Goal: Information Seeking & Learning: Understand process/instructions

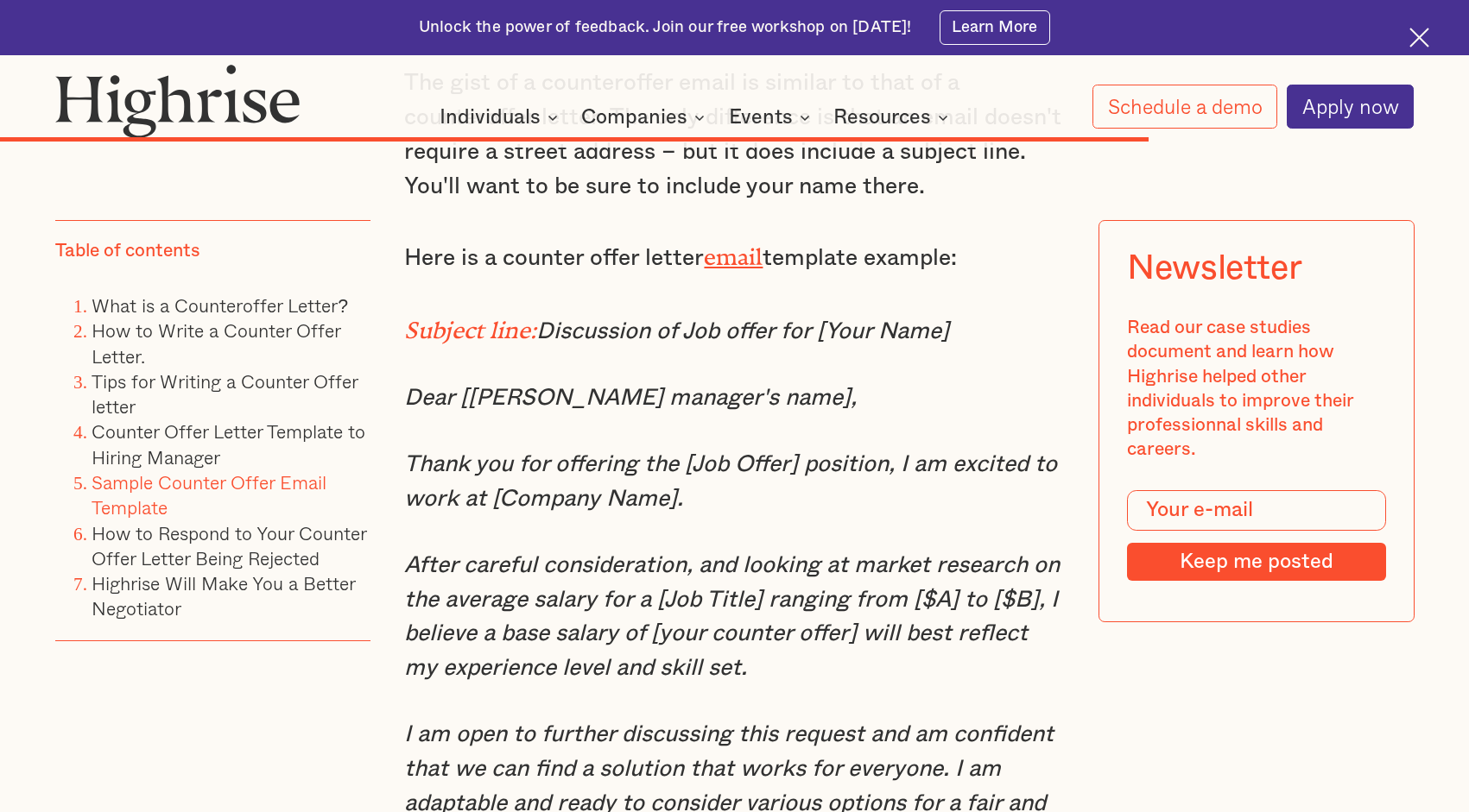
scroll to position [18297, 0]
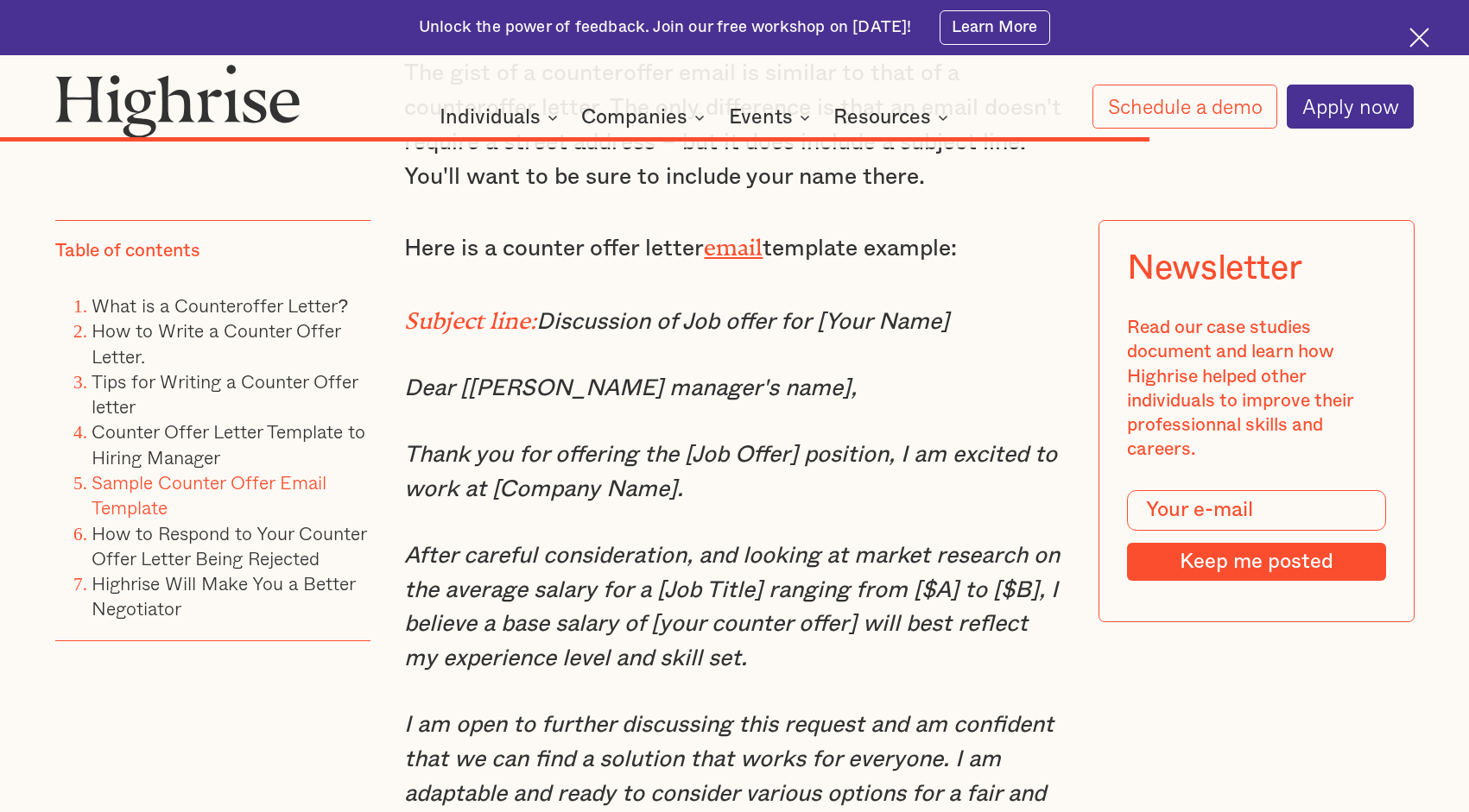
click at [870, 544] on em "After careful consideration, and looking at market research on the average sala…" at bounding box center [731, 607] width 655 height 126
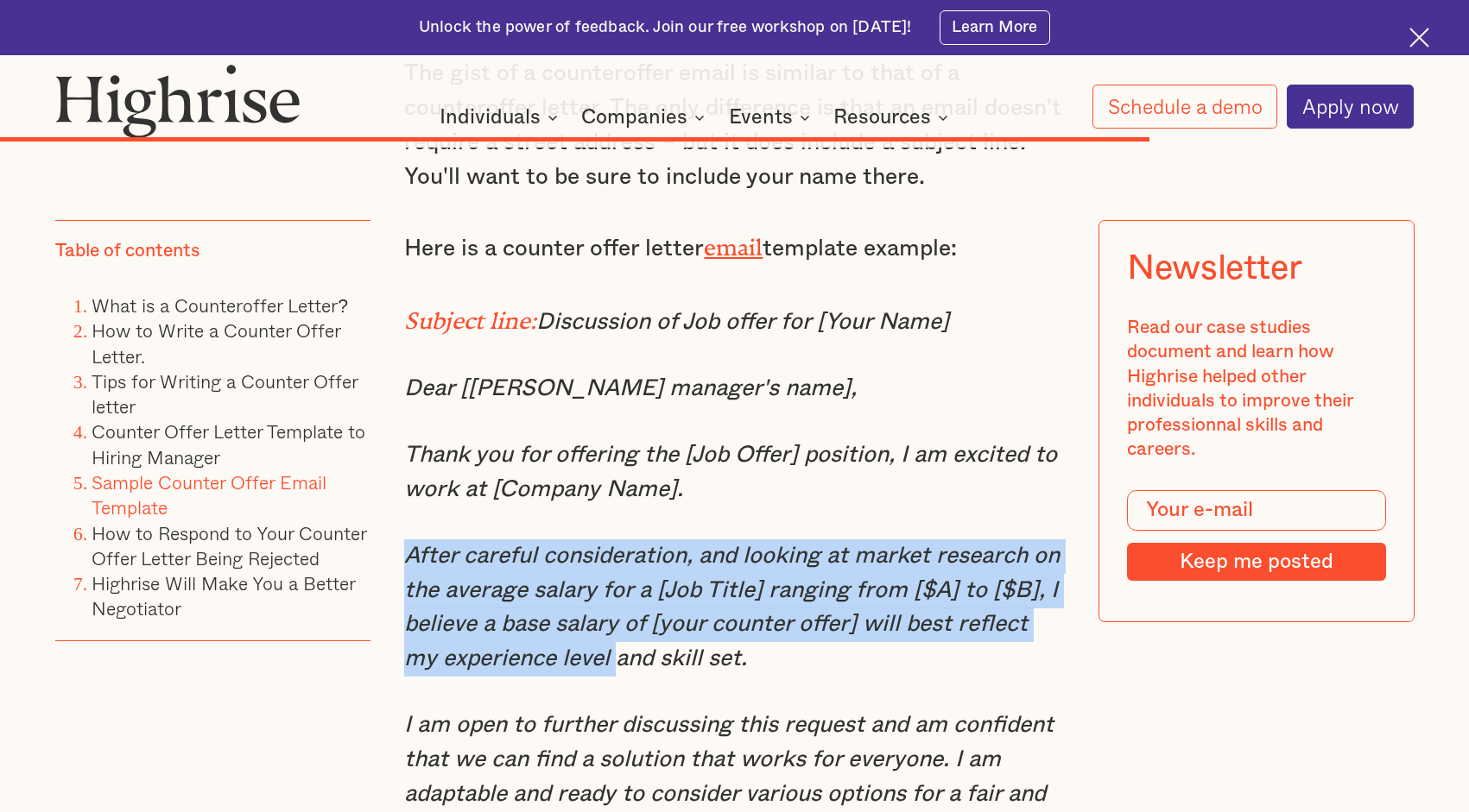
drag, startPoint x: 402, startPoint y: 425, endPoint x: 621, endPoint y: 527, distance: 241.6
click at [620, 544] on em "After careful consideration, and looking at market research on the average sala…" at bounding box center [731, 607] width 655 height 126
click at [431, 540] on p "After careful consideration, and looking at market research on the average sala…" at bounding box center [734, 608] width 660 height 137
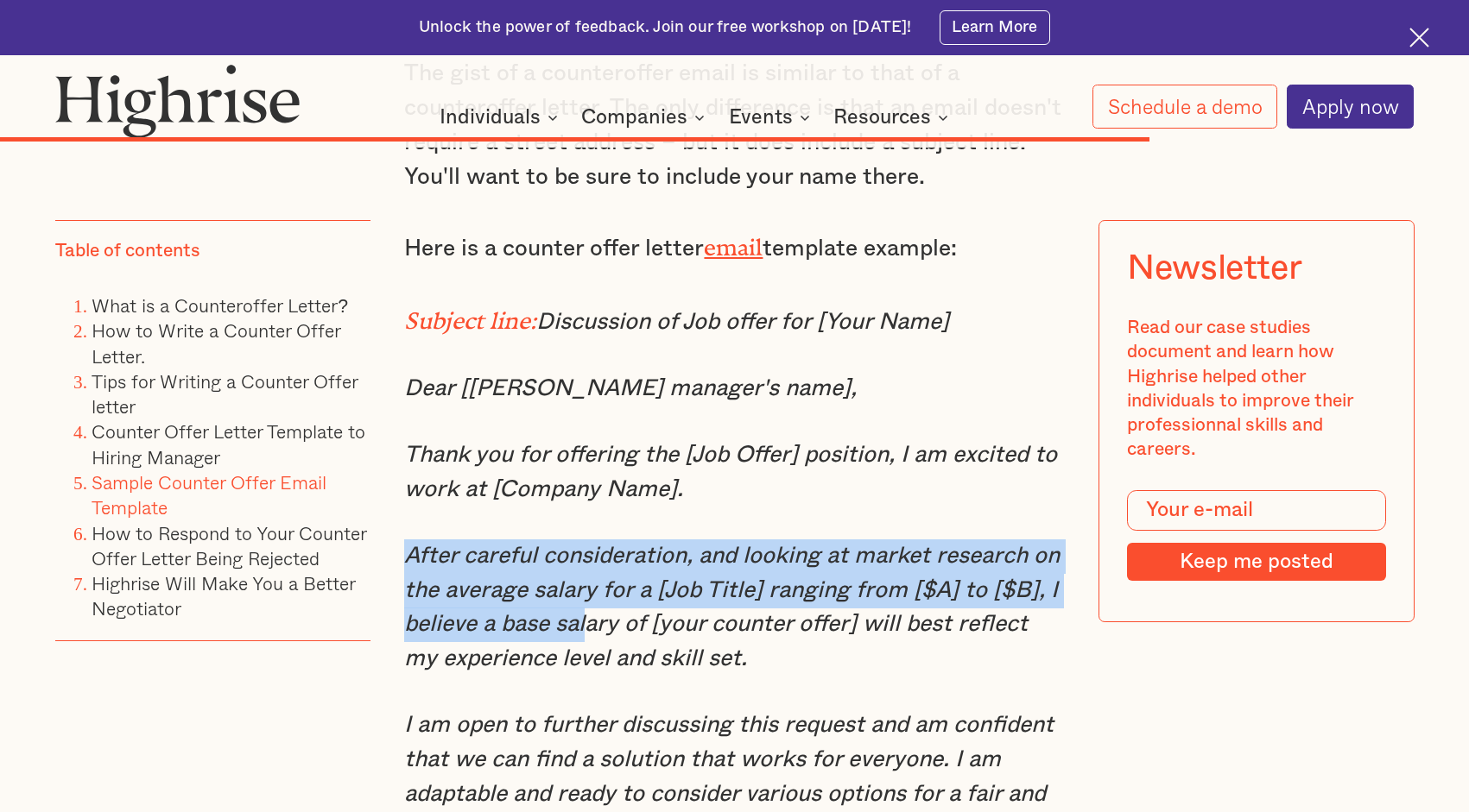
drag, startPoint x: 409, startPoint y: 434, endPoint x: 588, endPoint y: 479, distance: 184.6
click at [588, 540] on p "After careful consideration, and looking at market research on the average sala…" at bounding box center [734, 608] width 660 height 137
click at [418, 544] on em "After careful consideration, and looking at market research on the average sala…" at bounding box center [731, 607] width 655 height 126
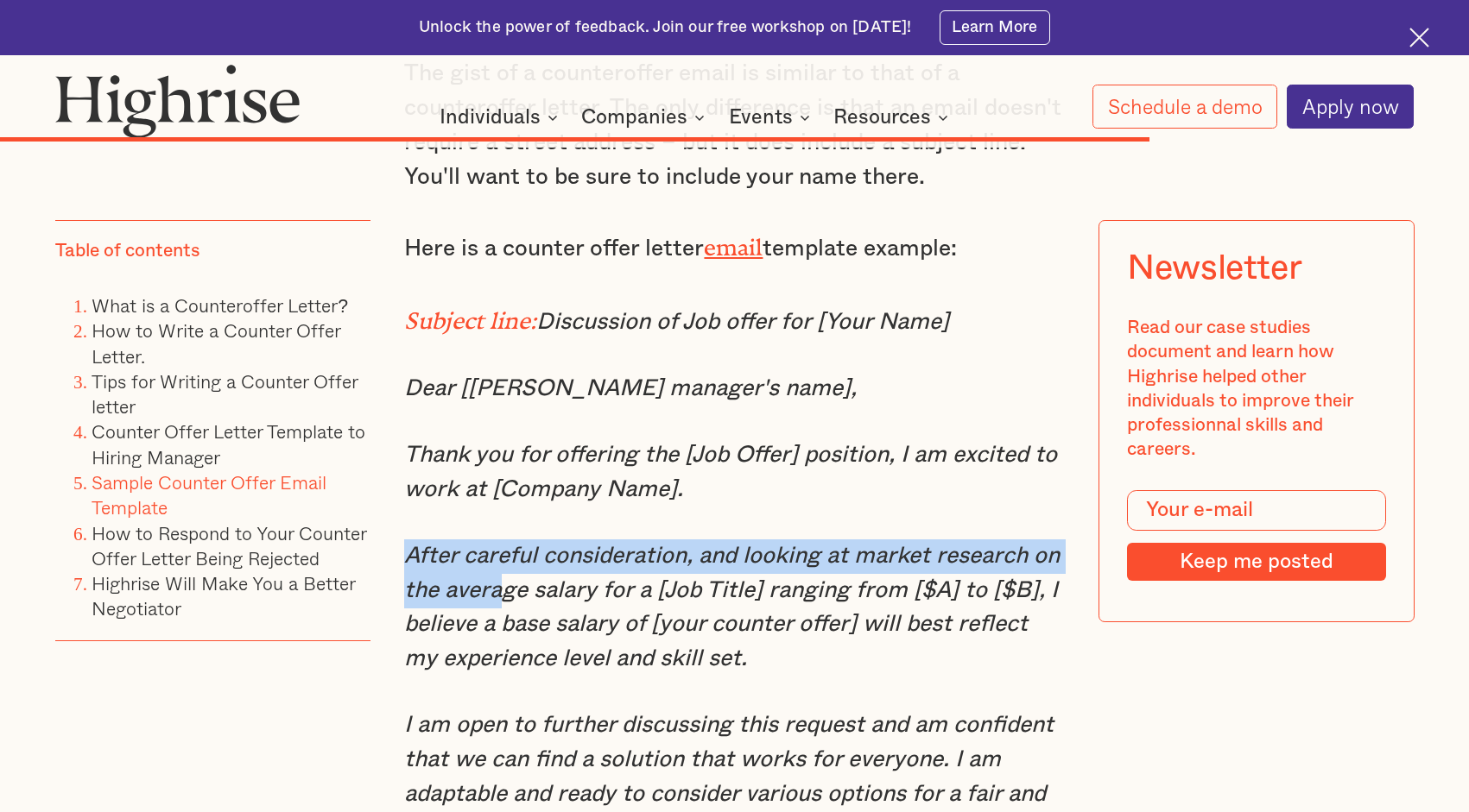
drag, startPoint x: 396, startPoint y: 426, endPoint x: 532, endPoint y: 456, distance: 139.3
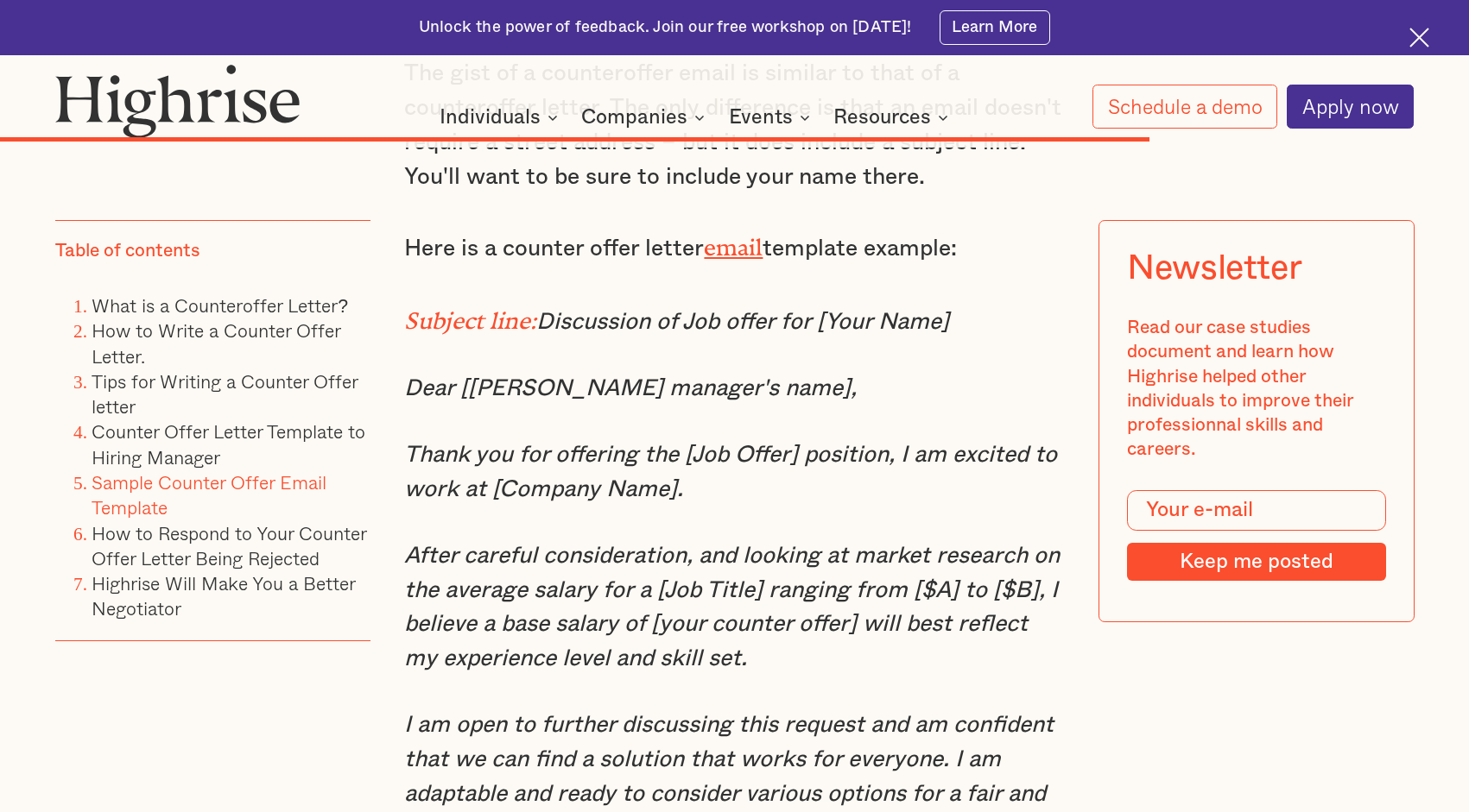
click at [578, 709] on p "I am open to further discussing this request and am confident that we can find …" at bounding box center [734, 777] width 660 height 137
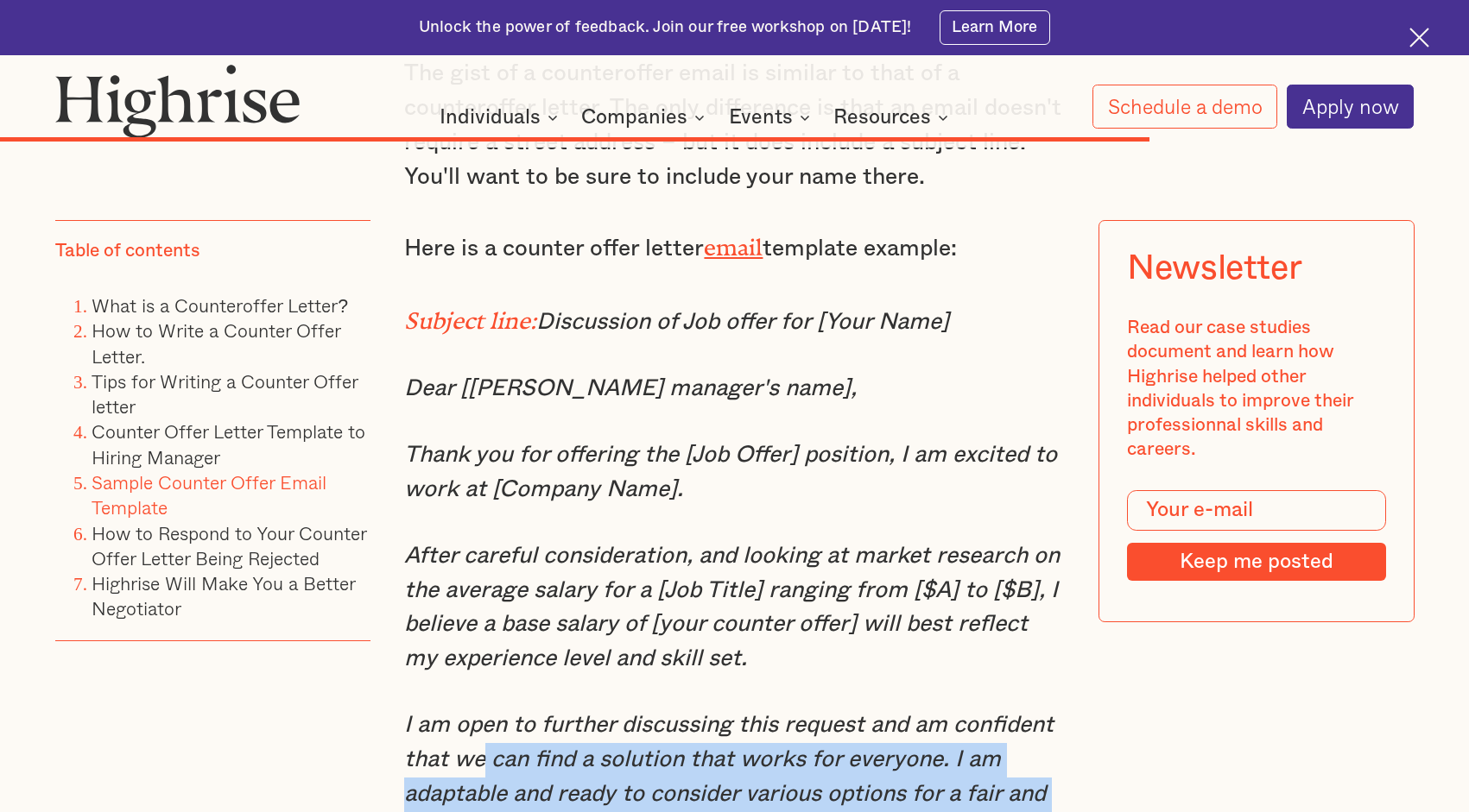
drag, startPoint x: 567, startPoint y: 706, endPoint x: 482, endPoint y: 621, distance: 120.2
click at [482, 709] on p "I am open to further discussing this request and am confident that we can find …" at bounding box center [734, 777] width 660 height 137
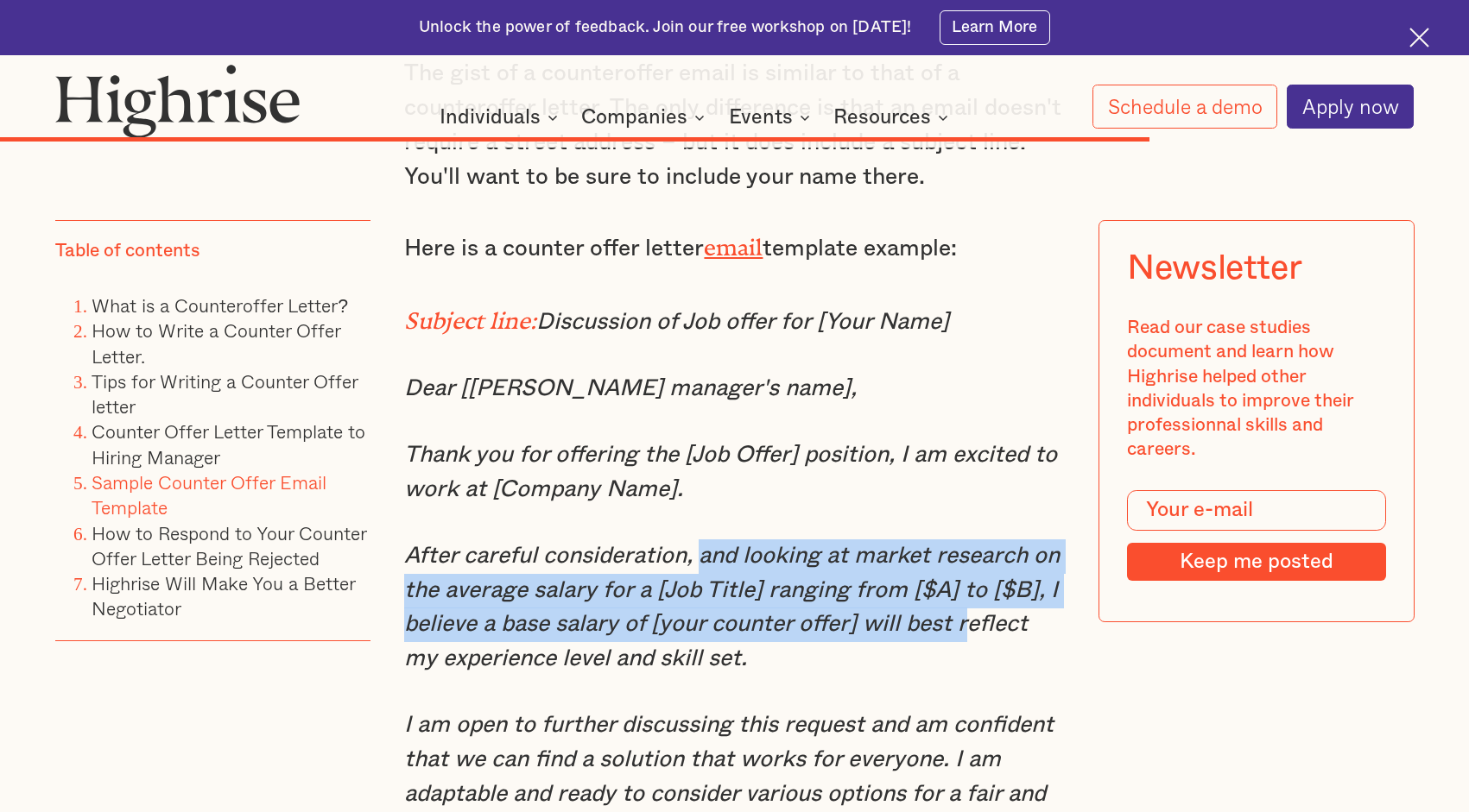
drag, startPoint x: 699, startPoint y: 426, endPoint x: 974, endPoint y: 505, distance: 286.1
click at [974, 544] on em "After careful consideration, and looking at market research on the average sala…" at bounding box center [731, 607] width 655 height 126
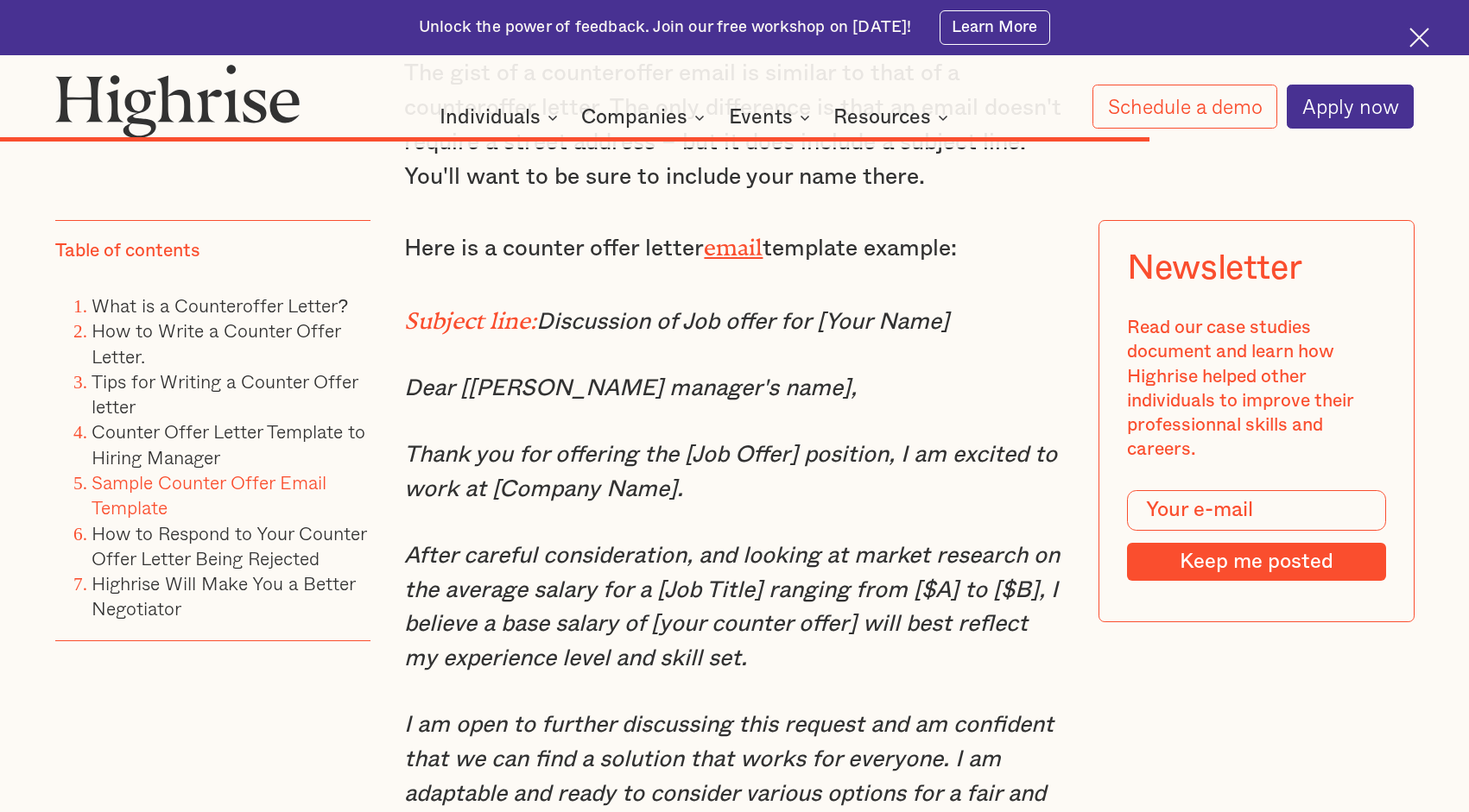
click at [1007, 709] on p "I am open to further discussing this request and am confident that we can find …" at bounding box center [734, 777] width 660 height 137
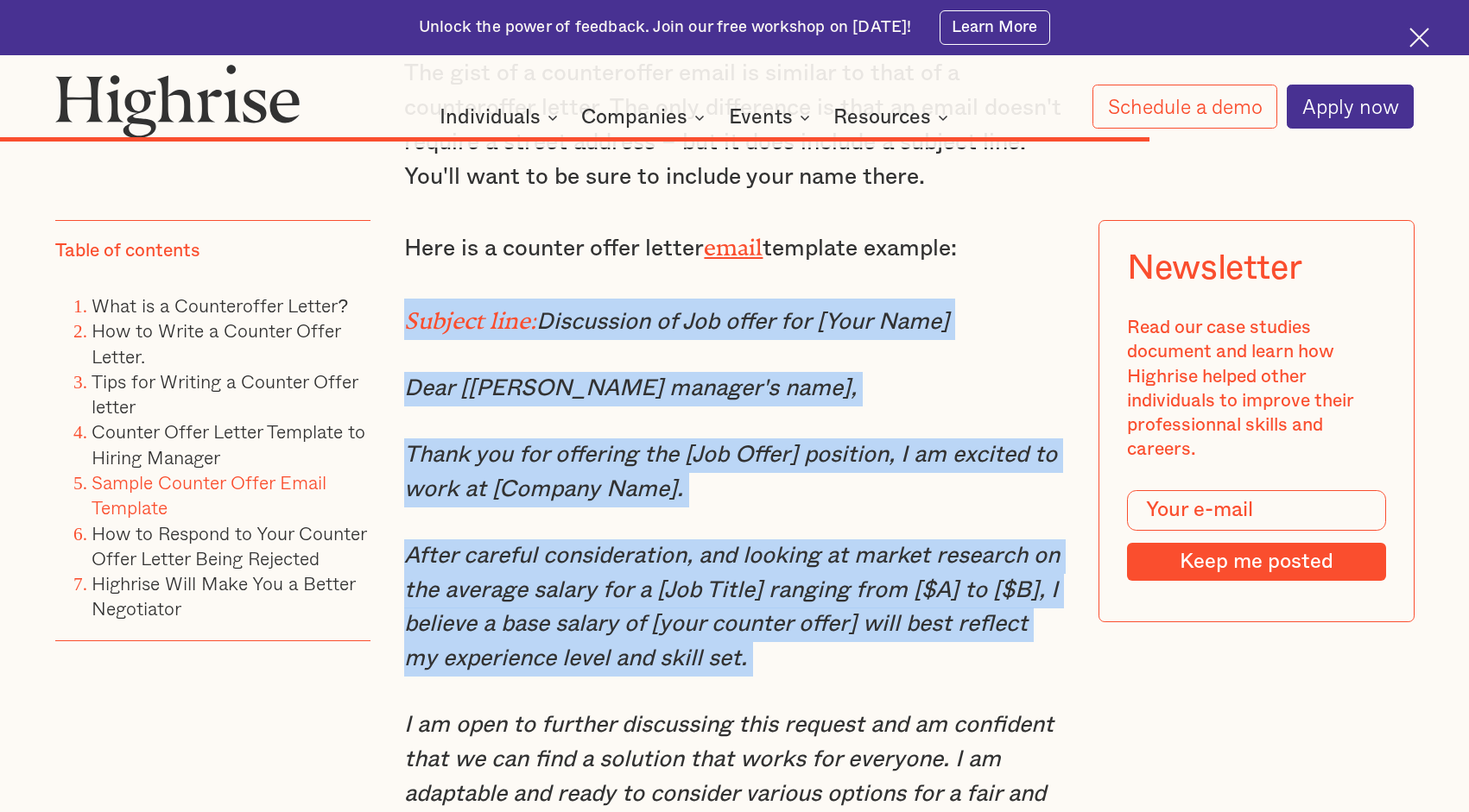
drag, startPoint x: 406, startPoint y: 190, endPoint x: 586, endPoint y: 566, distance: 416.9
click at [586, 566] on div "Counter Offer Letter Template to Hiring Manager There are many counter offer le…" at bounding box center [734, 777] width 660 height 5314
click at [518, 544] on em "After careful consideration, and looking at market research on the average sala…" at bounding box center [731, 607] width 655 height 126
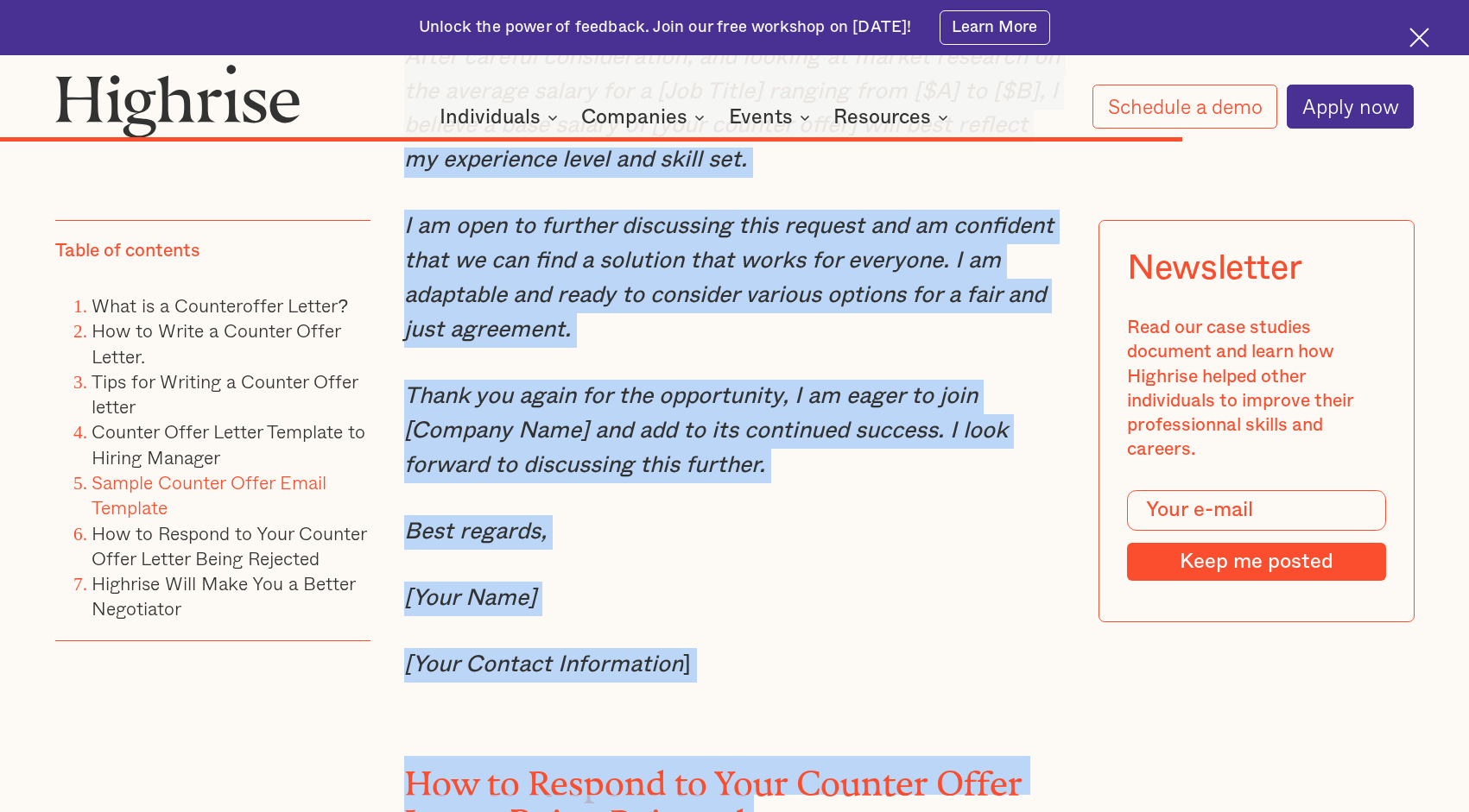
scroll to position [18852, 0]
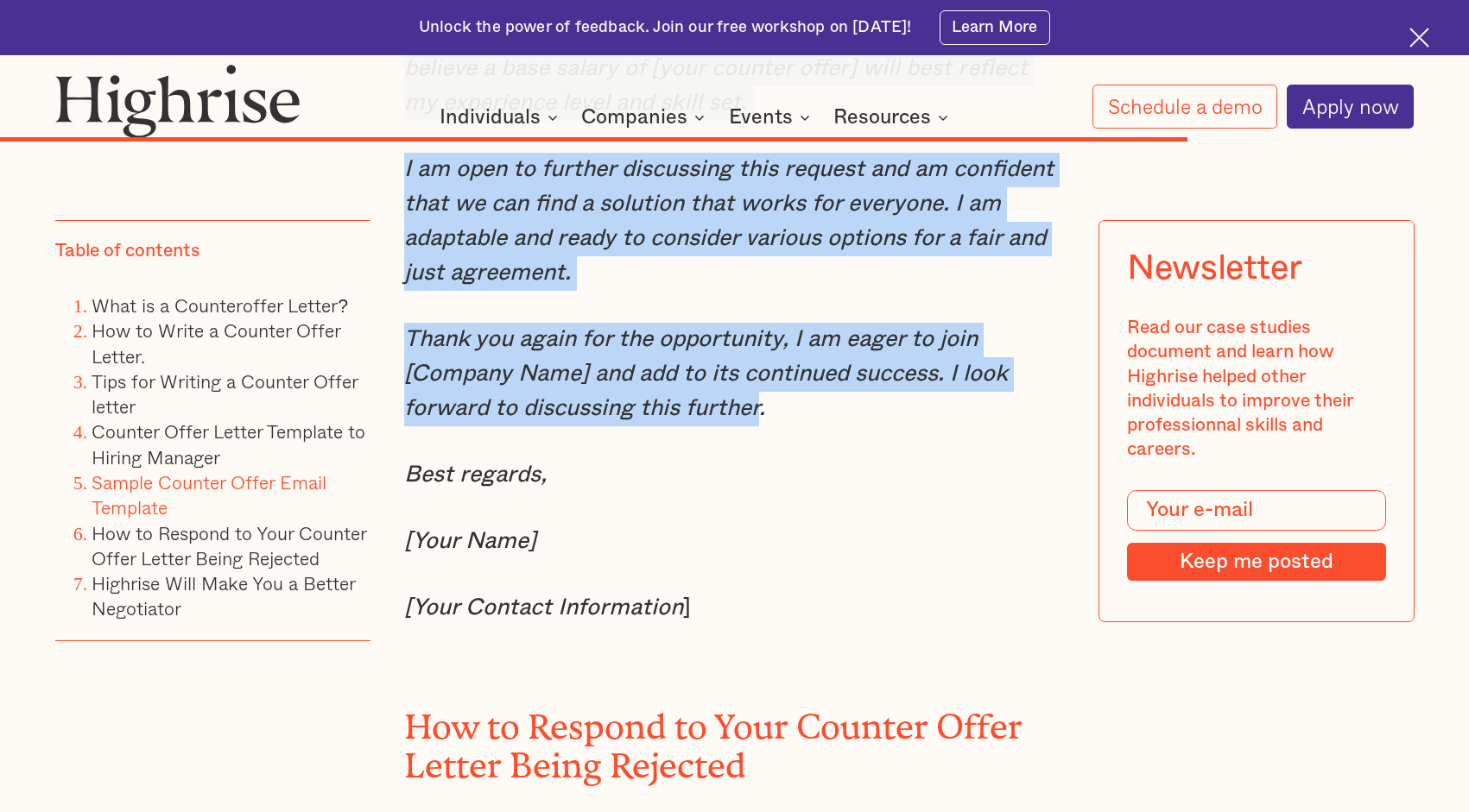
drag, startPoint x: 404, startPoint y: 426, endPoint x: 758, endPoint y: 282, distance: 382.2
click at [759, 282] on div "Counter Offer Letter Template to Hiring Manager There are many counter offer le…" at bounding box center [734, 222] width 660 height 5314
copy div "After careful consideration, and looking at market research on the average sala…"
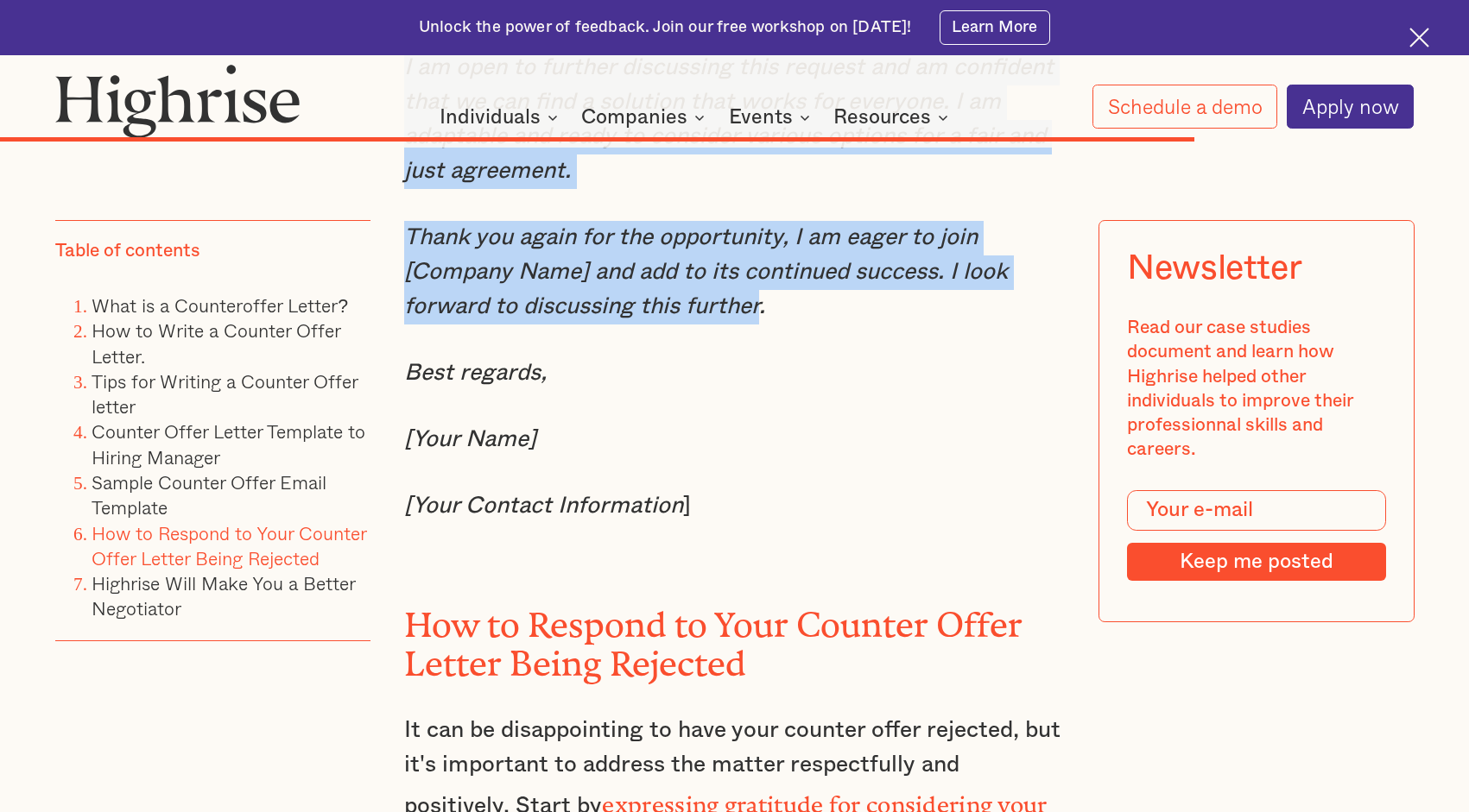
scroll to position [18278, 0]
